Goal: Information Seeking & Learning: Learn about a topic

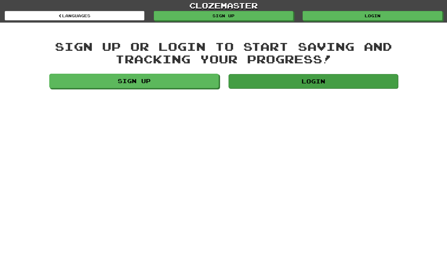
click at [291, 81] on link "Login" at bounding box center [313, 81] width 169 height 14
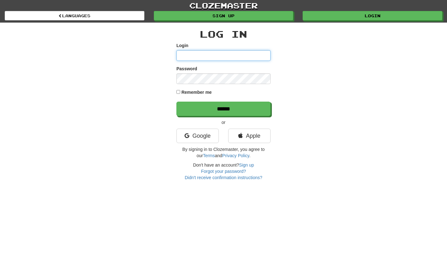
type input "***"
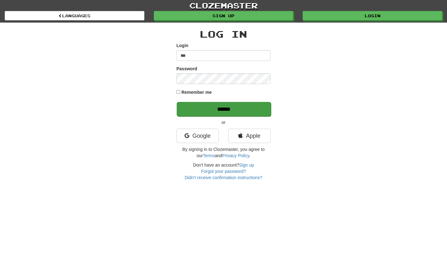
click at [221, 109] on input "******" at bounding box center [224, 109] width 94 height 14
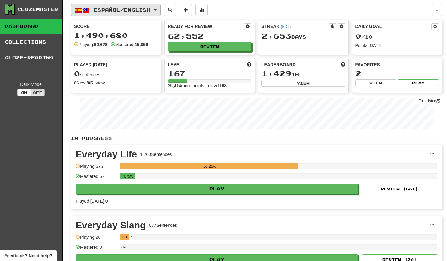
click at [161, 9] on button "Español / English" at bounding box center [116, 10] width 90 height 12
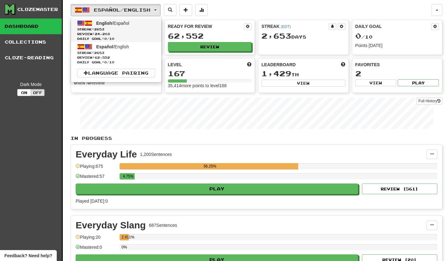
click at [109, 24] on span "English" at bounding box center [104, 23] width 16 height 5
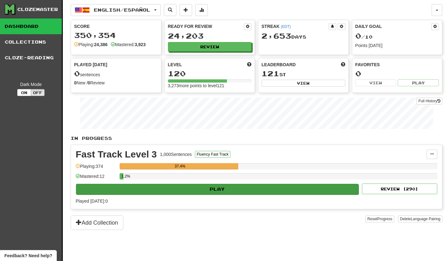
click at [232, 189] on button "Play" at bounding box center [217, 189] width 282 height 11
select select "**"
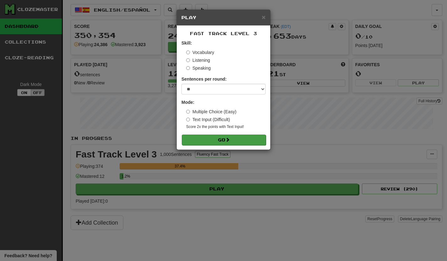
click at [232, 139] on button "Go" at bounding box center [224, 140] width 84 height 11
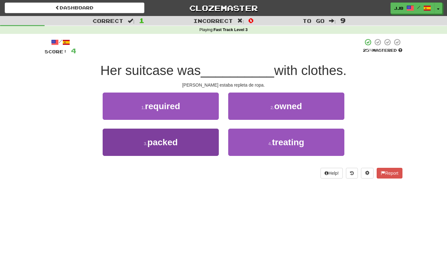
click at [204, 137] on button "3 . packed" at bounding box center [161, 142] width 116 height 27
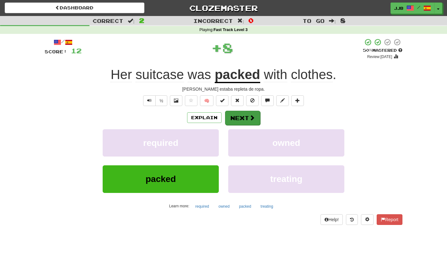
click at [233, 116] on button "Next" at bounding box center [242, 118] width 35 height 14
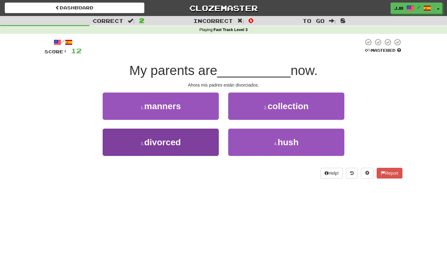
click at [194, 144] on button "3 . divorced" at bounding box center [161, 142] width 116 height 27
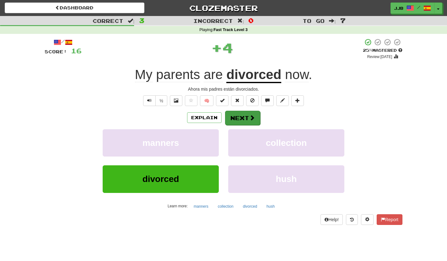
click at [238, 115] on button "Next" at bounding box center [242, 118] width 35 height 14
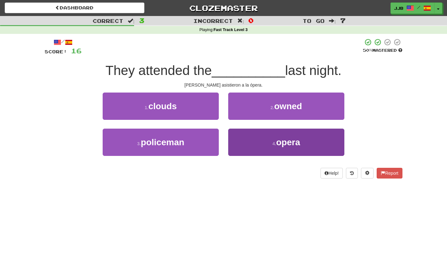
click at [277, 144] on span "opera" at bounding box center [288, 142] width 24 height 10
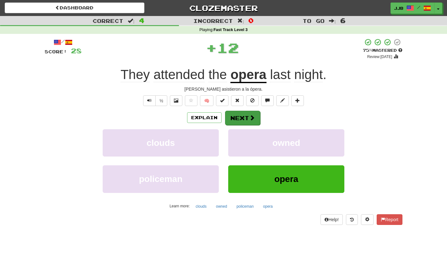
click at [247, 118] on button "Next" at bounding box center [242, 118] width 35 height 14
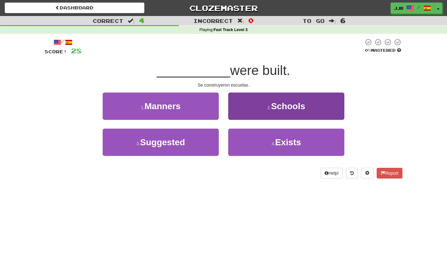
click at [249, 103] on button "2 . Schools" at bounding box center [286, 106] width 116 height 27
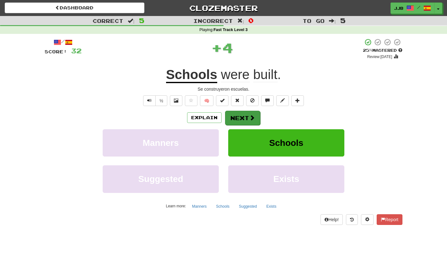
click at [243, 117] on button "Next" at bounding box center [242, 118] width 35 height 14
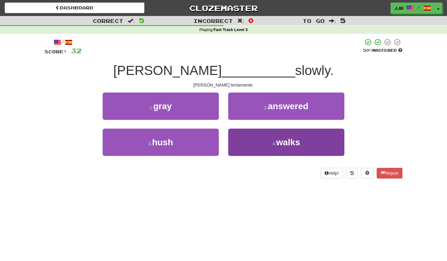
click at [252, 141] on button "4 . walks" at bounding box center [286, 142] width 116 height 27
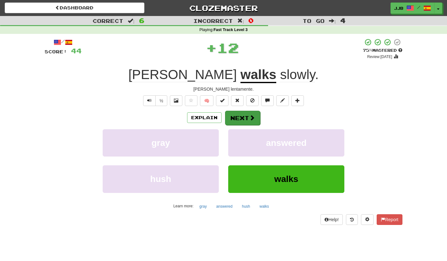
click at [243, 115] on button "Next" at bounding box center [242, 118] width 35 height 14
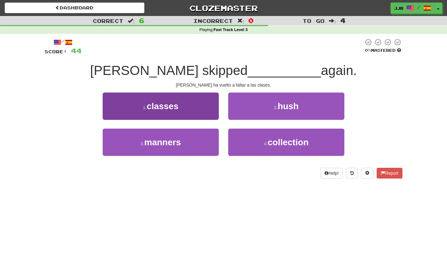
click at [205, 110] on button "1 . classes" at bounding box center [161, 106] width 116 height 27
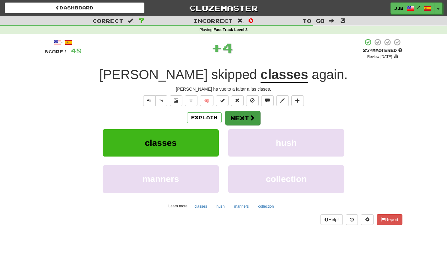
click at [250, 116] on span at bounding box center [252, 118] width 6 height 6
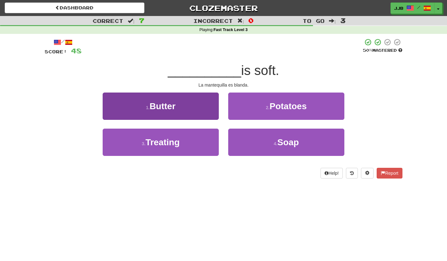
click at [205, 110] on button "1 . Butter" at bounding box center [161, 106] width 116 height 27
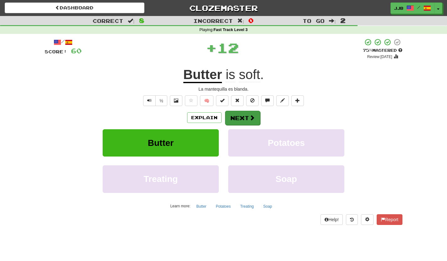
click at [242, 117] on button "Next" at bounding box center [242, 118] width 35 height 14
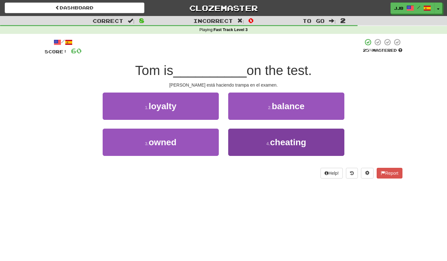
click at [257, 142] on button "4 . cheating" at bounding box center [286, 142] width 116 height 27
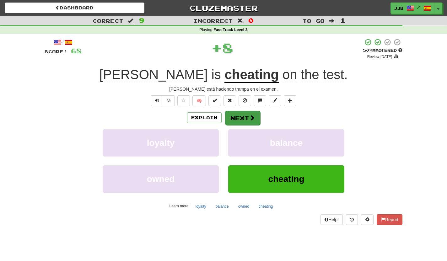
click at [243, 120] on button "Next" at bounding box center [242, 118] width 35 height 14
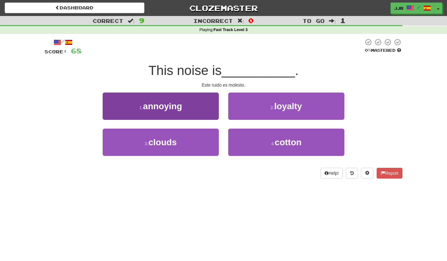
click at [201, 104] on button "1 . annoying" at bounding box center [161, 106] width 116 height 27
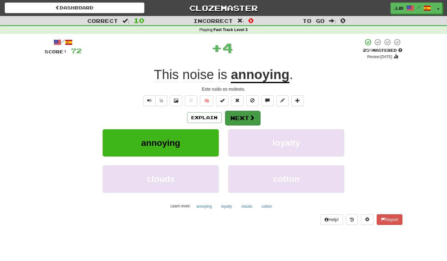
click at [241, 118] on button "Next" at bounding box center [242, 118] width 35 height 14
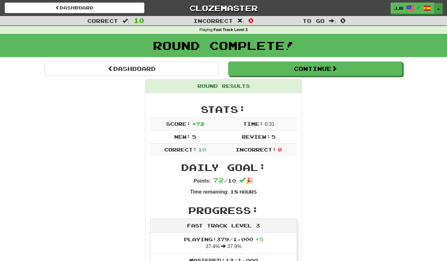
click at [437, 8] on button "Toggle Dropdown" at bounding box center [438, 8] width 8 height 11
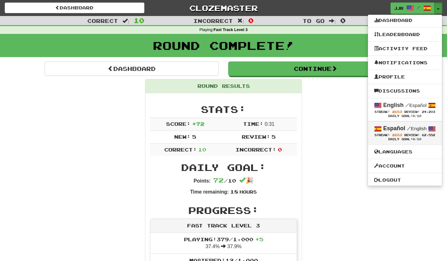
click at [401, 130] on strong "Español" at bounding box center [394, 128] width 22 height 6
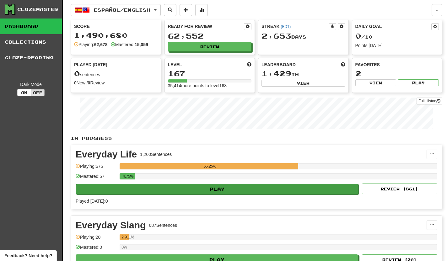
click at [240, 187] on button "Play" at bounding box center [217, 189] width 282 height 11
select select "**"
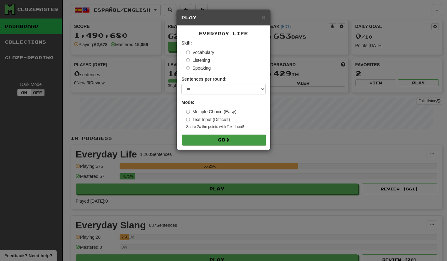
click at [249, 144] on button "Go" at bounding box center [224, 140] width 84 height 11
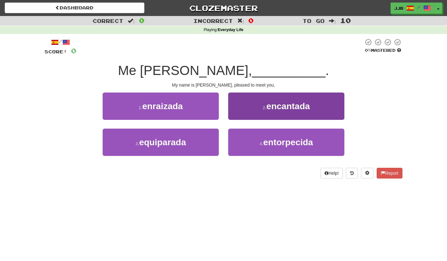
click at [263, 109] on small "2 ." at bounding box center [265, 107] width 4 height 5
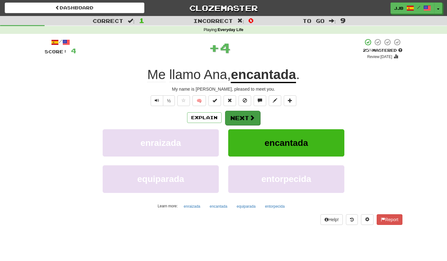
click at [246, 113] on button "Next" at bounding box center [242, 118] width 35 height 14
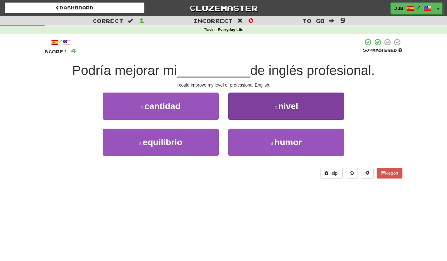
click at [262, 107] on button "2 . nivel" at bounding box center [286, 106] width 116 height 27
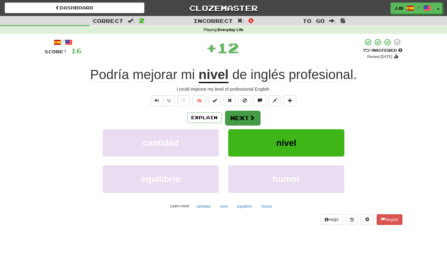
click at [252, 111] on button "Next" at bounding box center [242, 118] width 35 height 14
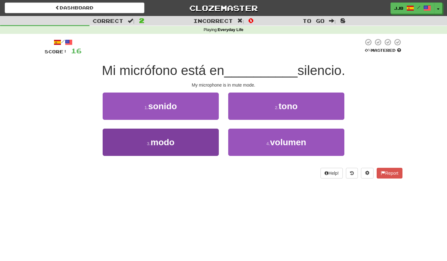
click at [192, 133] on button "3 . modo" at bounding box center [161, 142] width 116 height 27
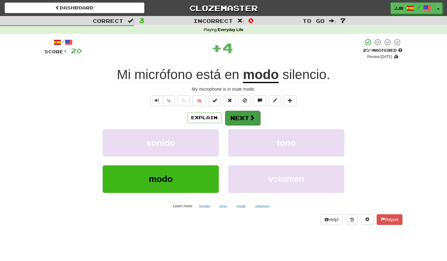
click at [235, 115] on button "Next" at bounding box center [242, 118] width 35 height 14
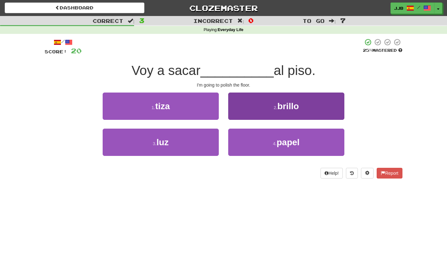
click at [262, 110] on button "2 . brillo" at bounding box center [286, 106] width 116 height 27
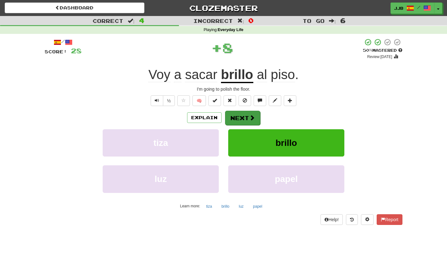
click at [250, 118] on span at bounding box center [252, 118] width 6 height 6
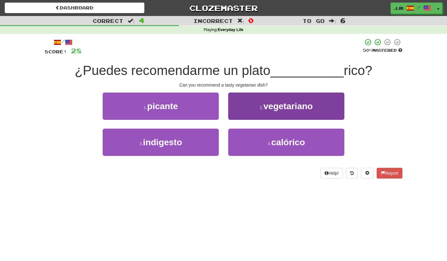
click at [266, 103] on span "vegetariano" at bounding box center [287, 106] width 49 height 10
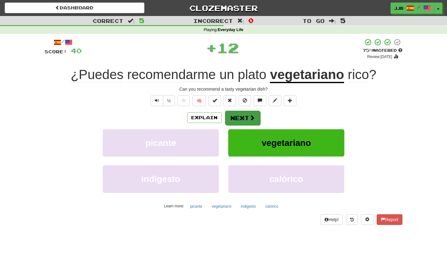
click at [251, 112] on button "Next" at bounding box center [242, 118] width 35 height 14
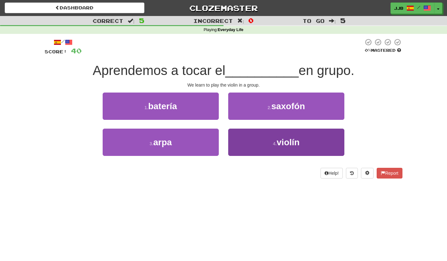
click at [258, 132] on button "4 . violín" at bounding box center [286, 142] width 116 height 27
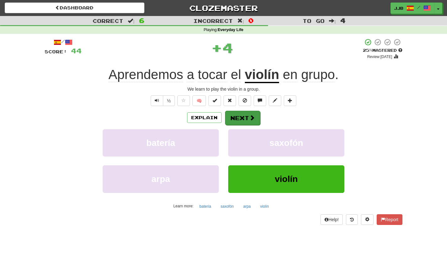
click at [248, 113] on button "Next" at bounding box center [242, 118] width 35 height 14
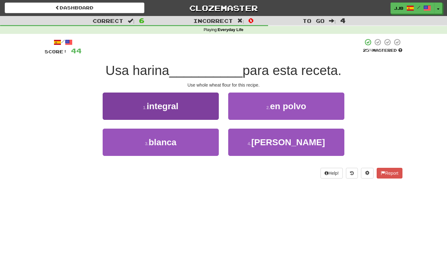
click at [203, 115] on button "1 . integral" at bounding box center [161, 106] width 116 height 27
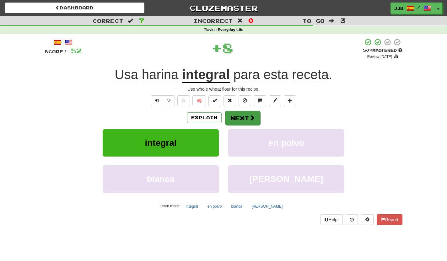
click at [242, 120] on button "Next" at bounding box center [242, 118] width 35 height 14
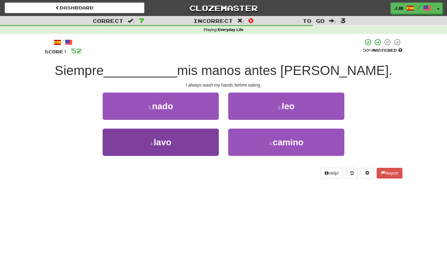
click at [190, 147] on button "3 . lavo" at bounding box center [161, 142] width 116 height 27
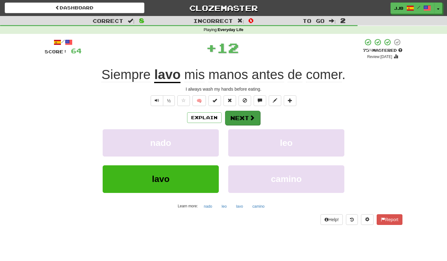
click at [252, 117] on span at bounding box center [252, 118] width 6 height 6
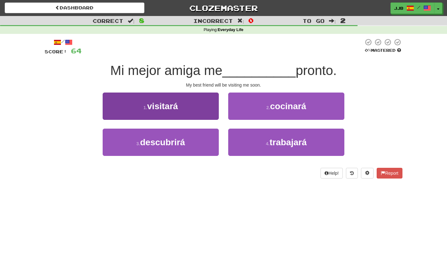
click at [208, 112] on button "1 . visitará" at bounding box center [161, 106] width 116 height 27
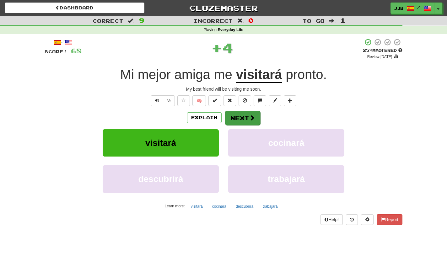
click at [241, 117] on button "Next" at bounding box center [242, 118] width 35 height 14
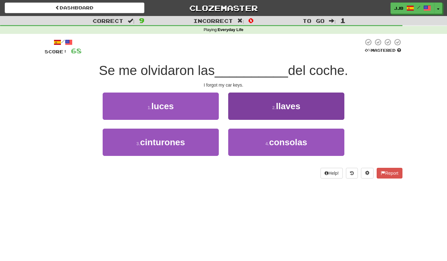
click at [258, 107] on button "2 . llaves" at bounding box center [286, 106] width 116 height 27
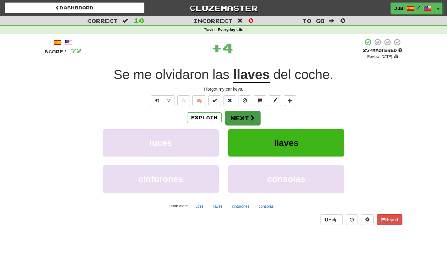
click at [238, 117] on button "Next" at bounding box center [242, 118] width 35 height 14
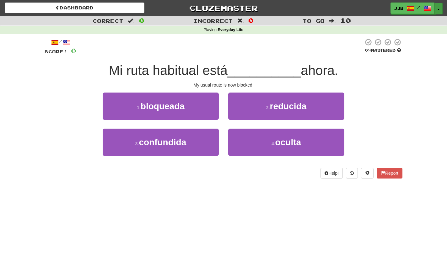
click at [439, 9] on span "button" at bounding box center [438, 9] width 3 height 1
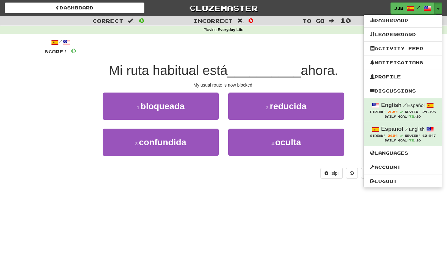
click at [241, 56] on div "/ Score: 0 0 % Mastered Mi ruta habitual está __________ ahora. My usual route …" at bounding box center [224, 108] width 358 height 140
